Goal: Task Accomplishment & Management: Manage account settings

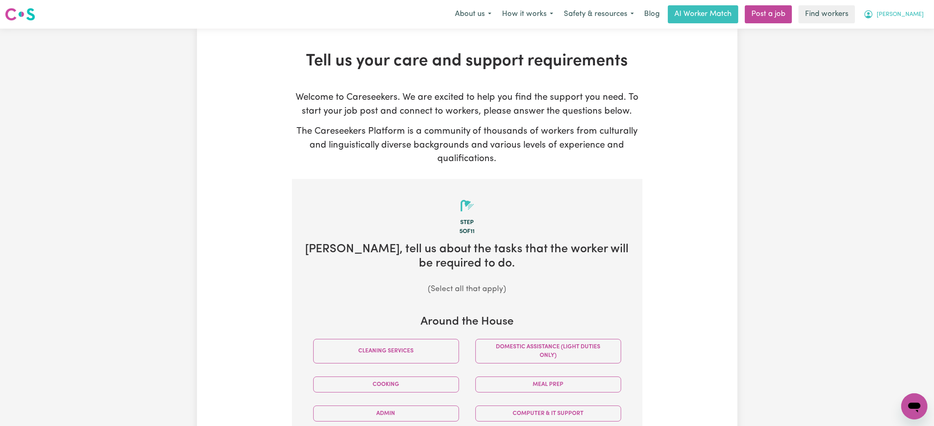
click at [920, 14] on span "[PERSON_NAME]" at bounding box center [899, 14] width 47 height 9
click at [903, 45] on link "Logout" at bounding box center [896, 47] width 65 height 16
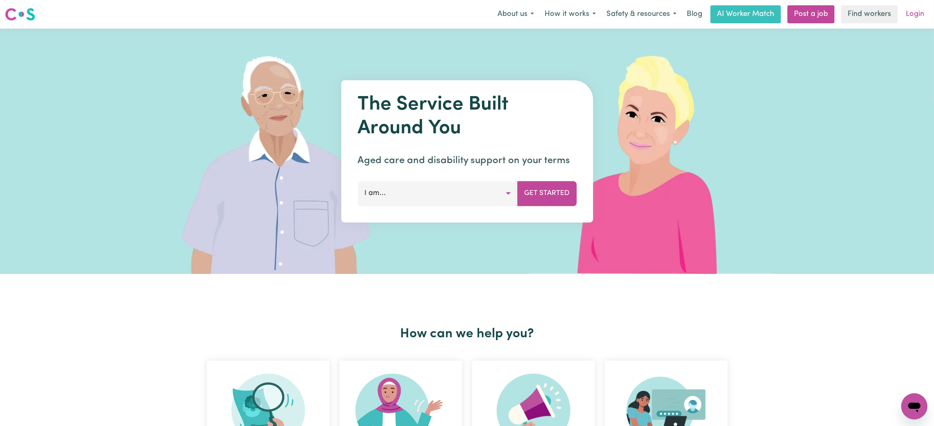
click at [923, 9] on link "Login" at bounding box center [914, 14] width 28 height 18
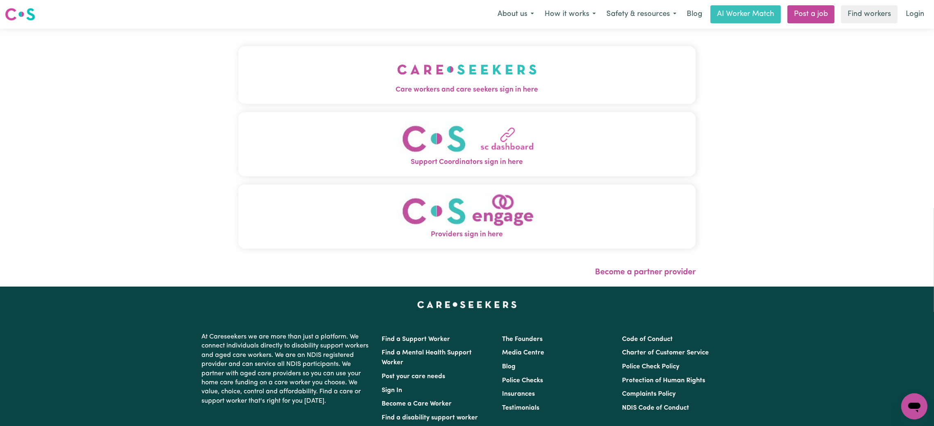
click at [399, 70] on button "Care workers and care seekers sign in here" at bounding box center [466, 74] width 457 height 57
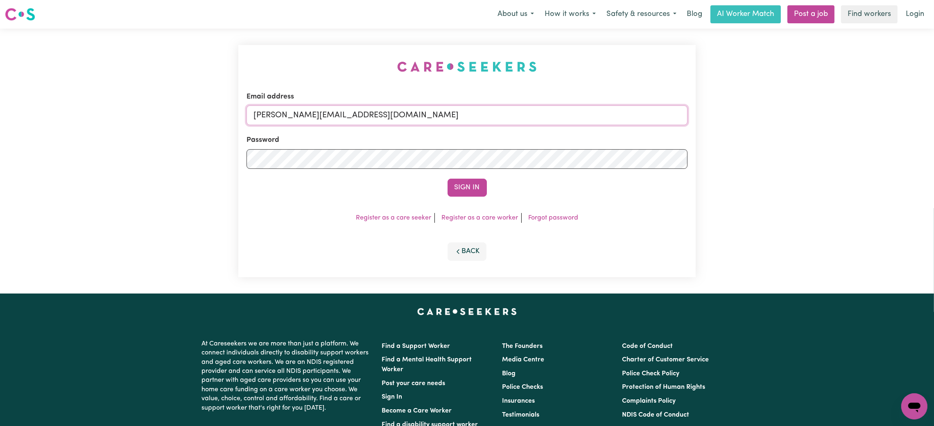
click at [301, 115] on input "[PERSON_NAME][EMAIL_ADDRESS][DOMAIN_NAME]" at bounding box center [466, 116] width 441 height 20
drag, startPoint x: 295, startPoint y: 120, endPoint x: 558, endPoint y: 134, distance: 263.5
click at [558, 134] on form "Email address [EMAIL_ADDRESS][PERSON_NAME][DOMAIN_NAME] Password Sign In" at bounding box center [466, 144] width 441 height 105
type input "[EMAIL_ADDRESS][DOMAIN_NAME]"
click at [465, 188] on button "Sign In" at bounding box center [466, 188] width 39 height 18
